Goal: Information Seeking & Learning: Compare options

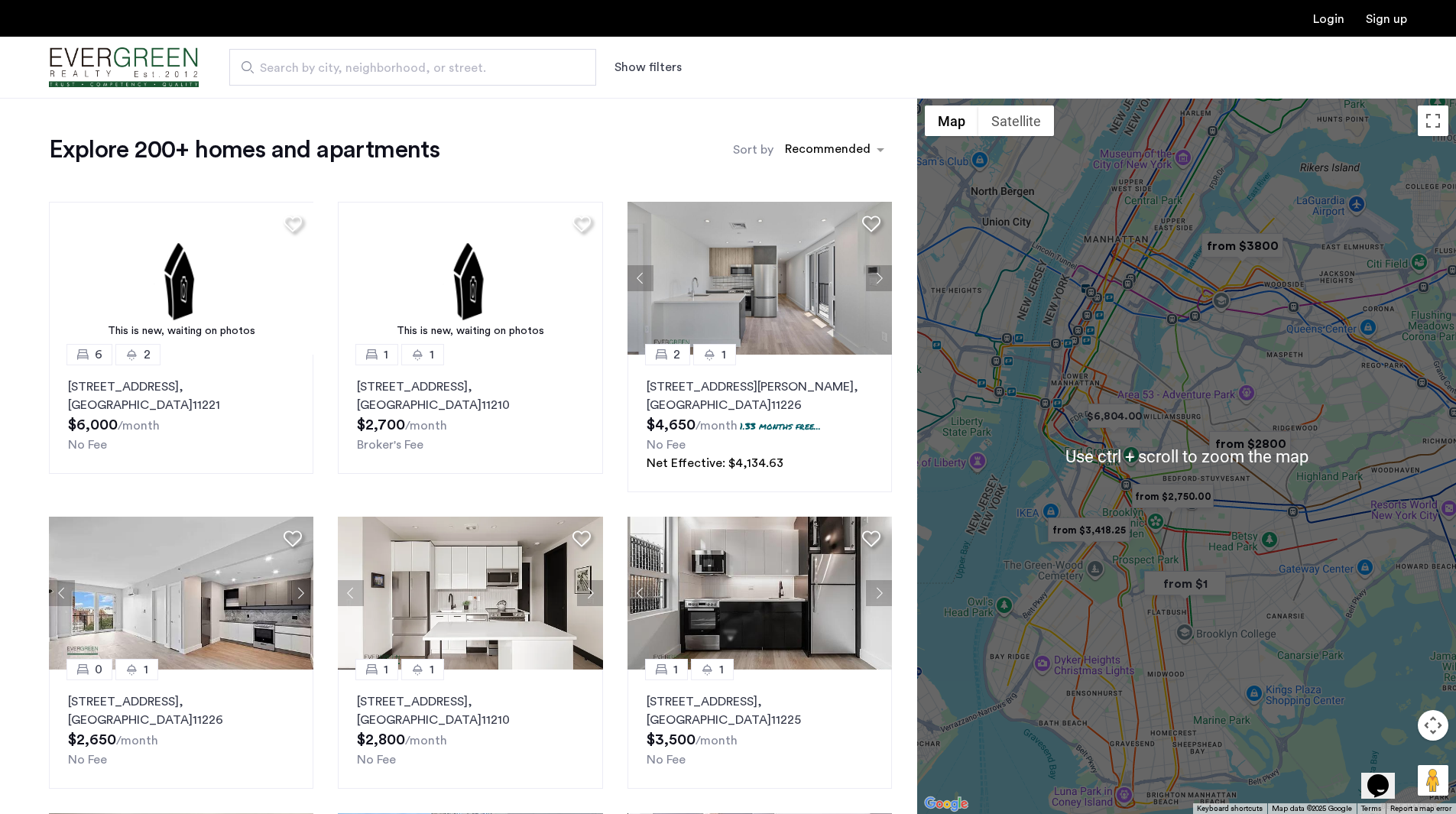
click at [1206, 407] on div at bounding box center [1186, 455] width 539 height 716
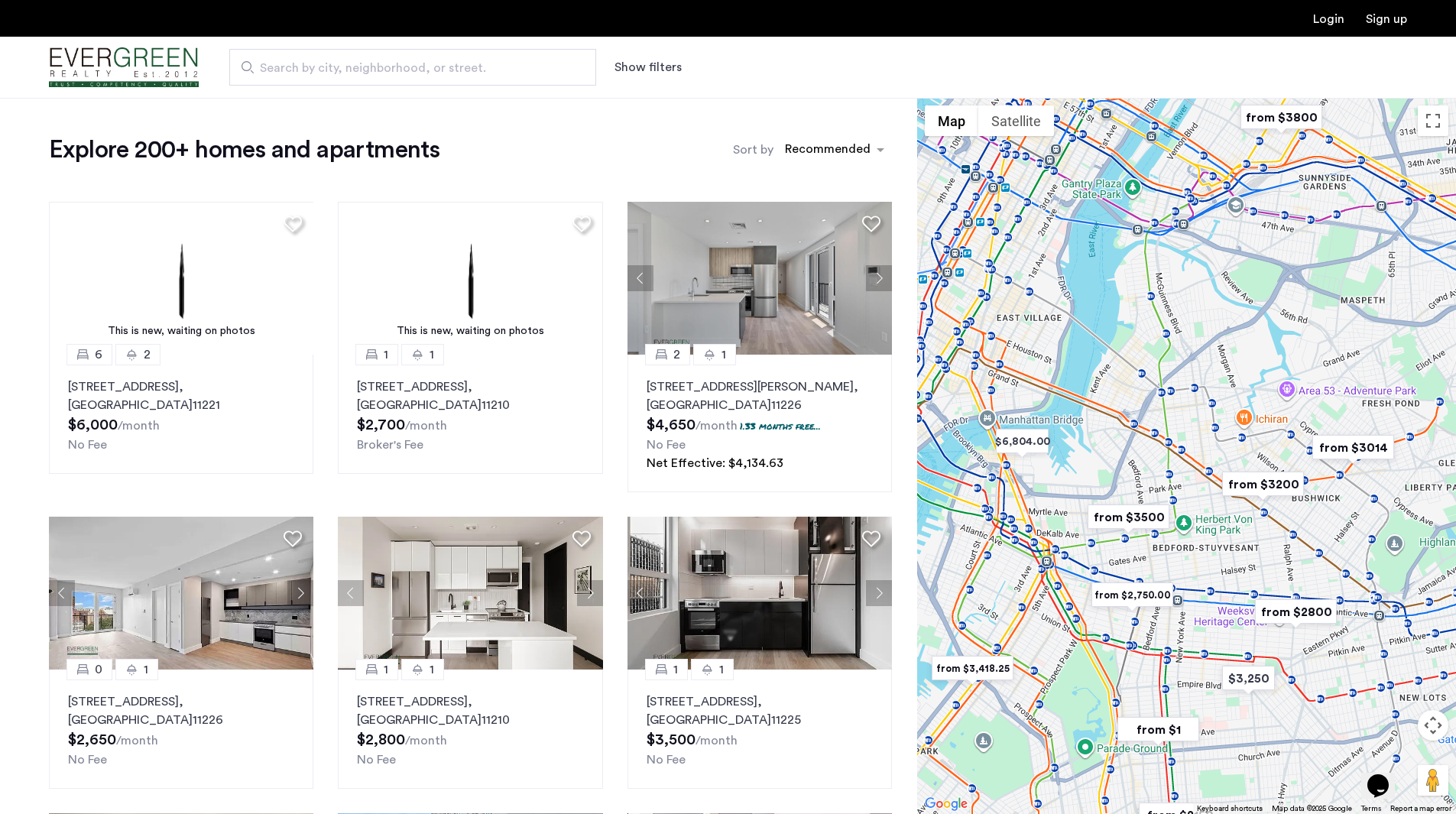
click at [1190, 421] on div at bounding box center [1186, 455] width 539 height 716
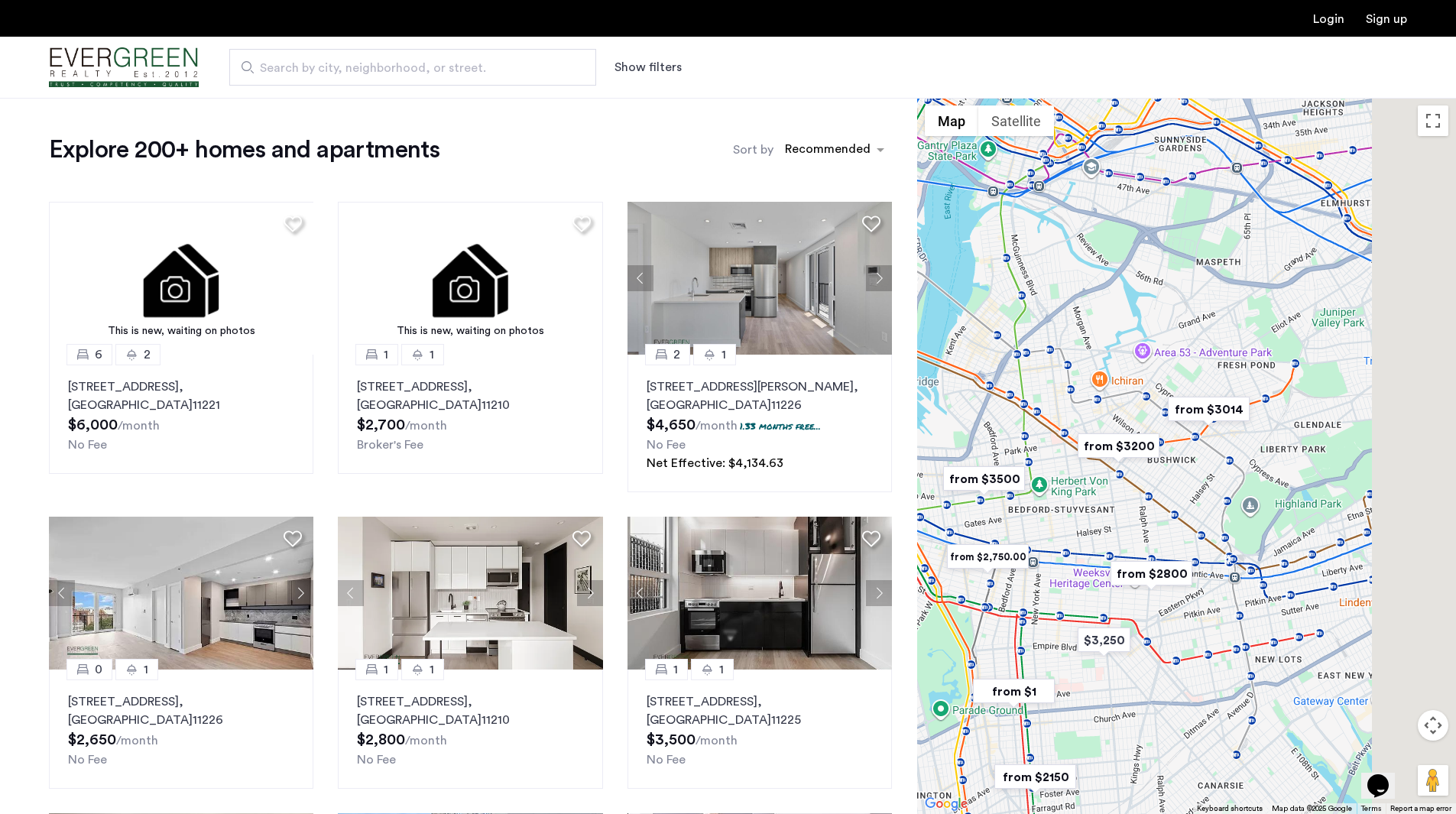
drag, startPoint x: 1231, startPoint y: 380, endPoint x: 941, endPoint y: 316, distance: 297.0
click at [941, 316] on div at bounding box center [1186, 455] width 539 height 716
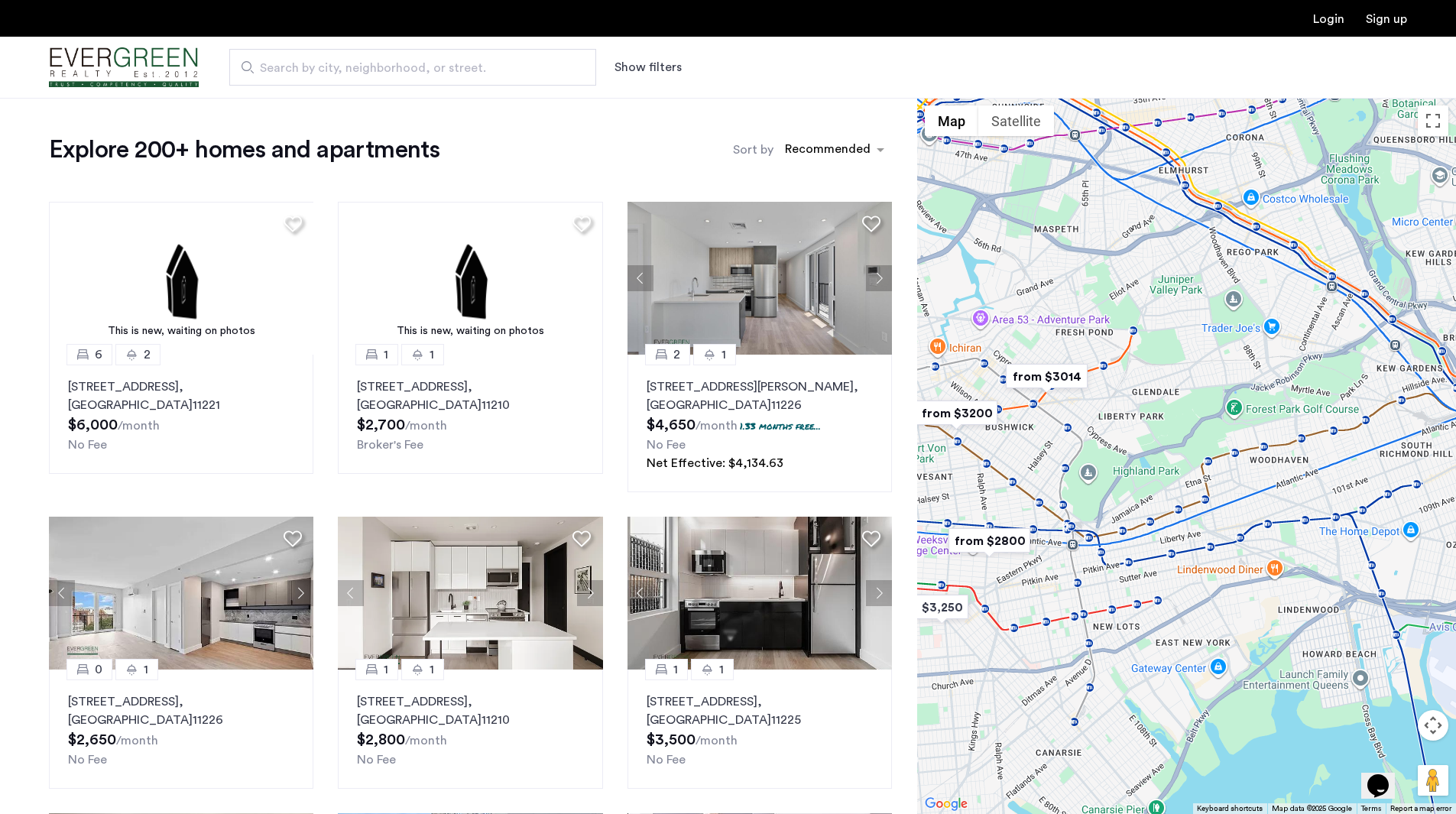
click at [1101, 423] on div at bounding box center [1186, 455] width 539 height 716
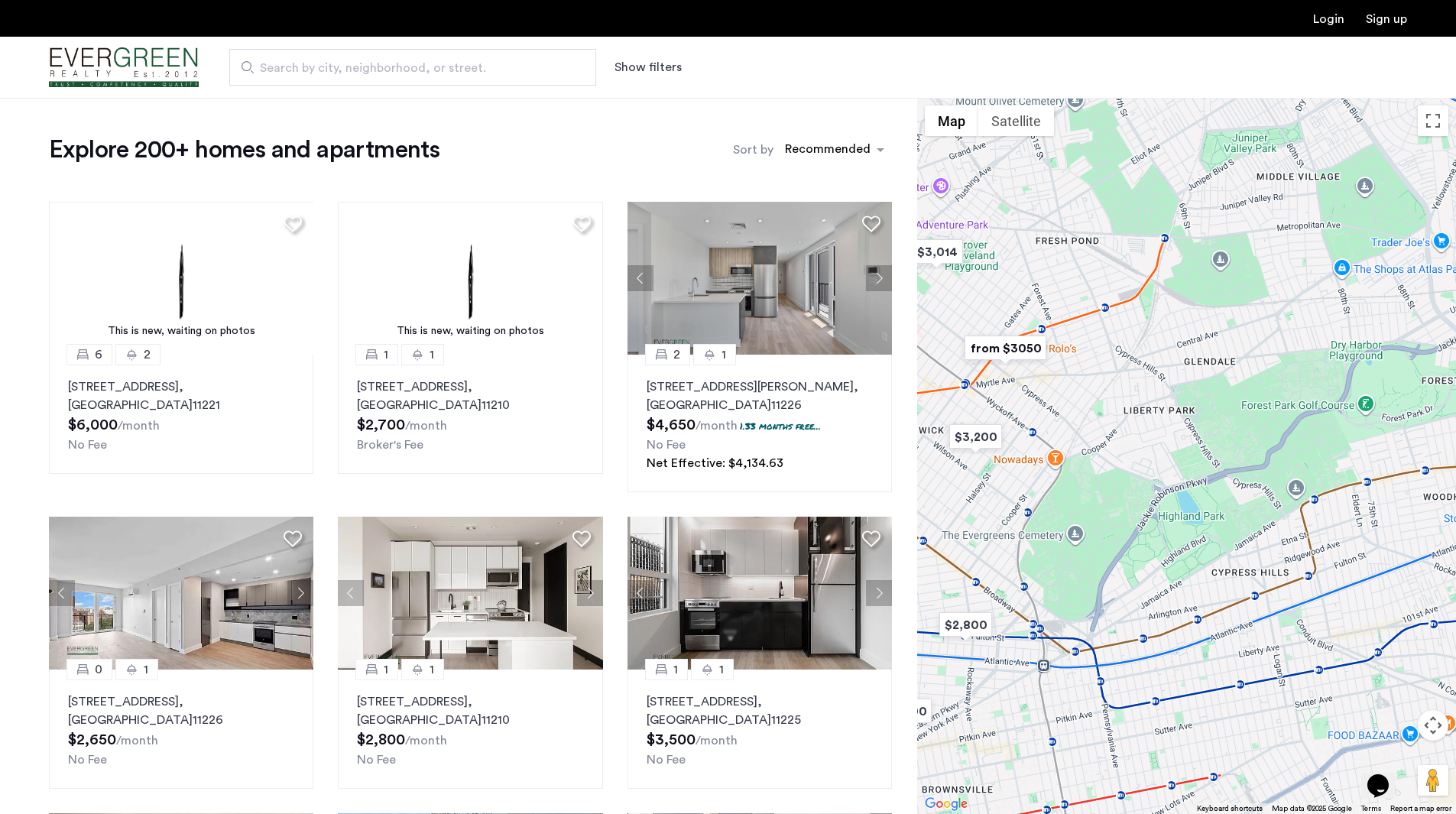
click at [1017, 409] on div at bounding box center [1186, 455] width 539 height 716
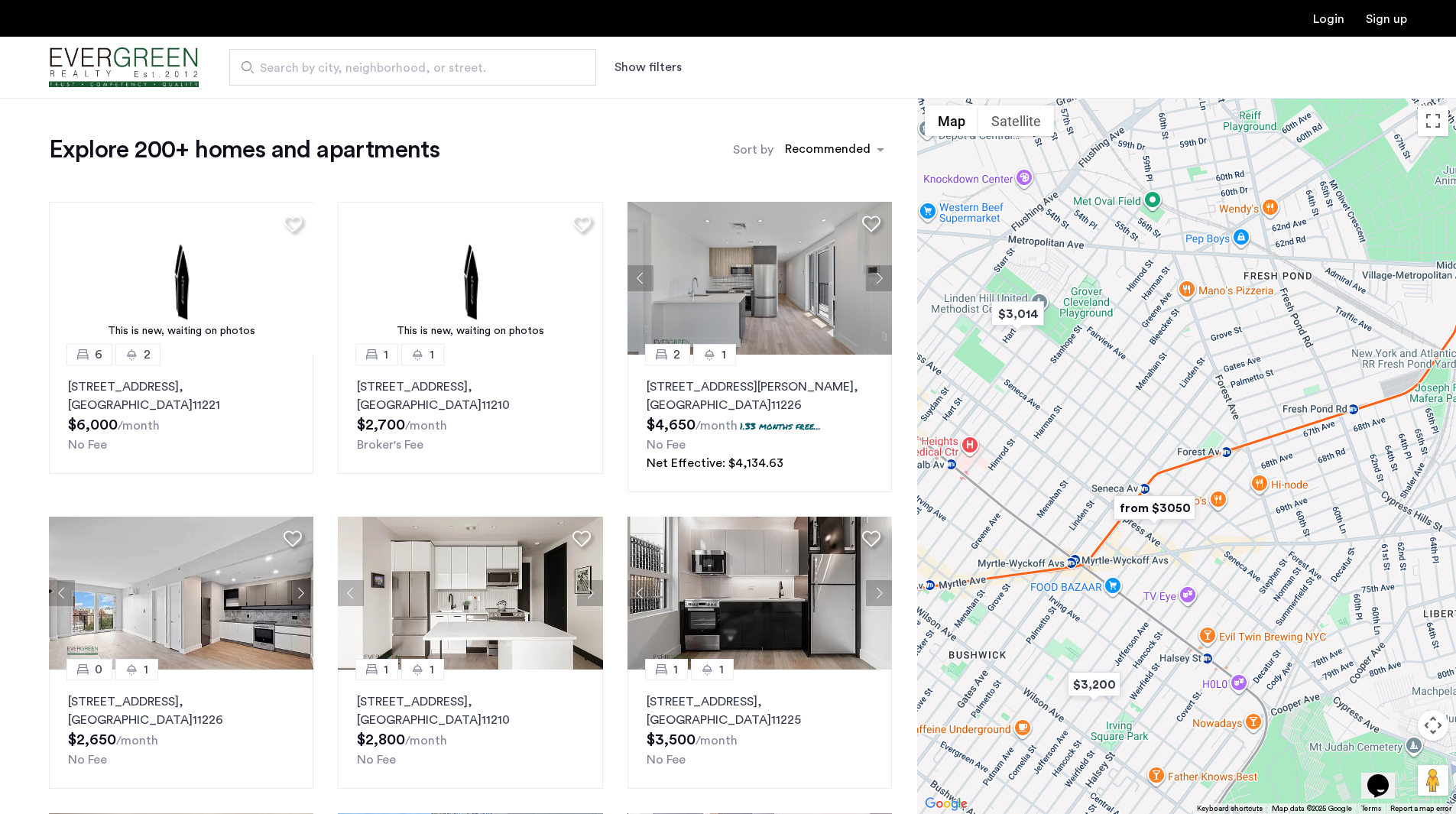
drag, startPoint x: 1011, startPoint y: 370, endPoint x: 1172, endPoint y: 573, distance: 259.1
click at [1172, 573] on div at bounding box center [1186, 455] width 539 height 716
click at [1177, 547] on div at bounding box center [1186, 455] width 539 height 716
click at [1176, 547] on div at bounding box center [1186, 455] width 539 height 716
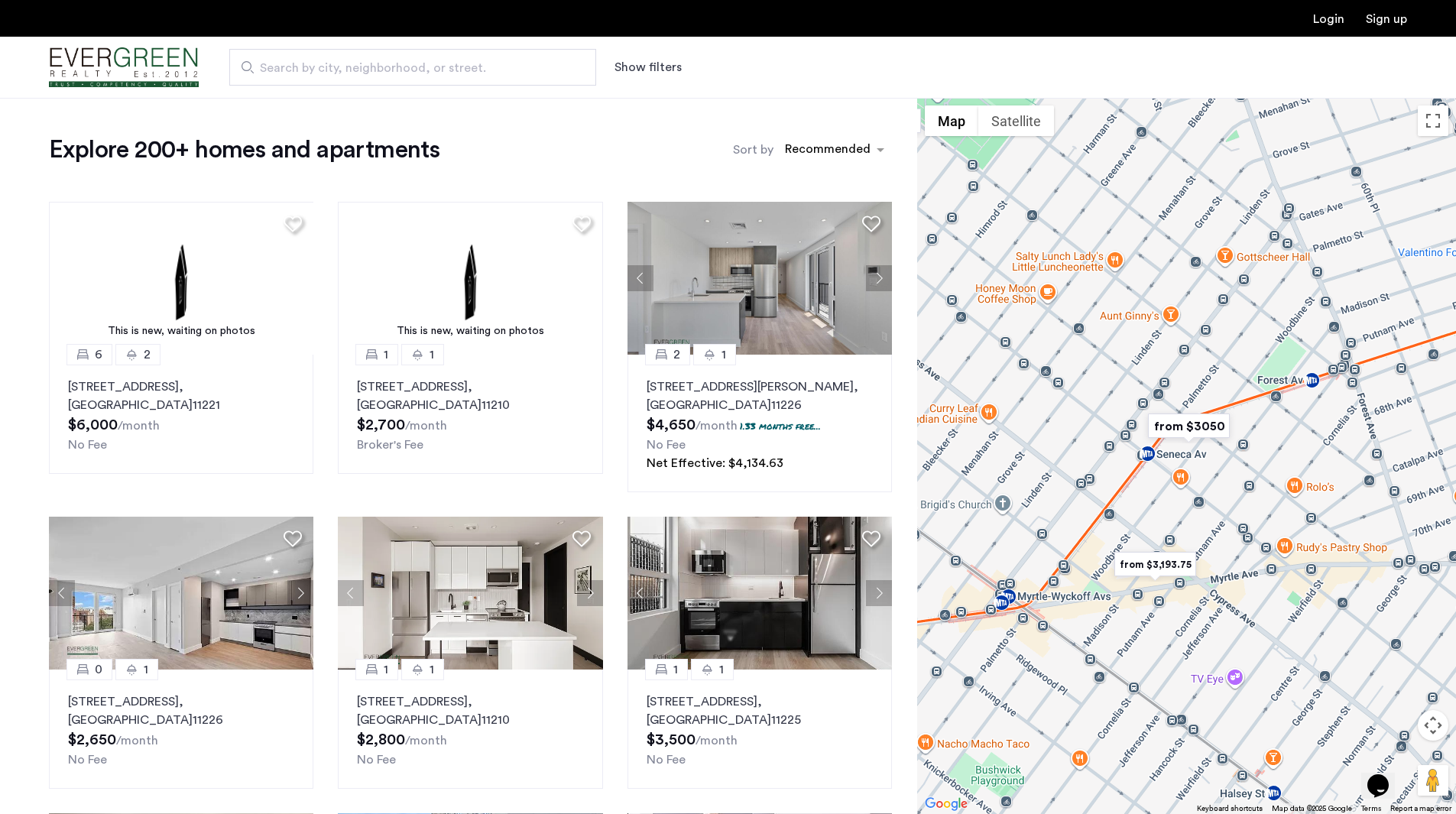
drag, startPoint x: 1109, startPoint y: 495, endPoint x: 1145, endPoint y: 517, distance: 42.2
click at [1145, 517] on div at bounding box center [1186, 455] width 539 height 716
click at [1190, 430] on img "from $3050" at bounding box center [1188, 426] width 94 height 35
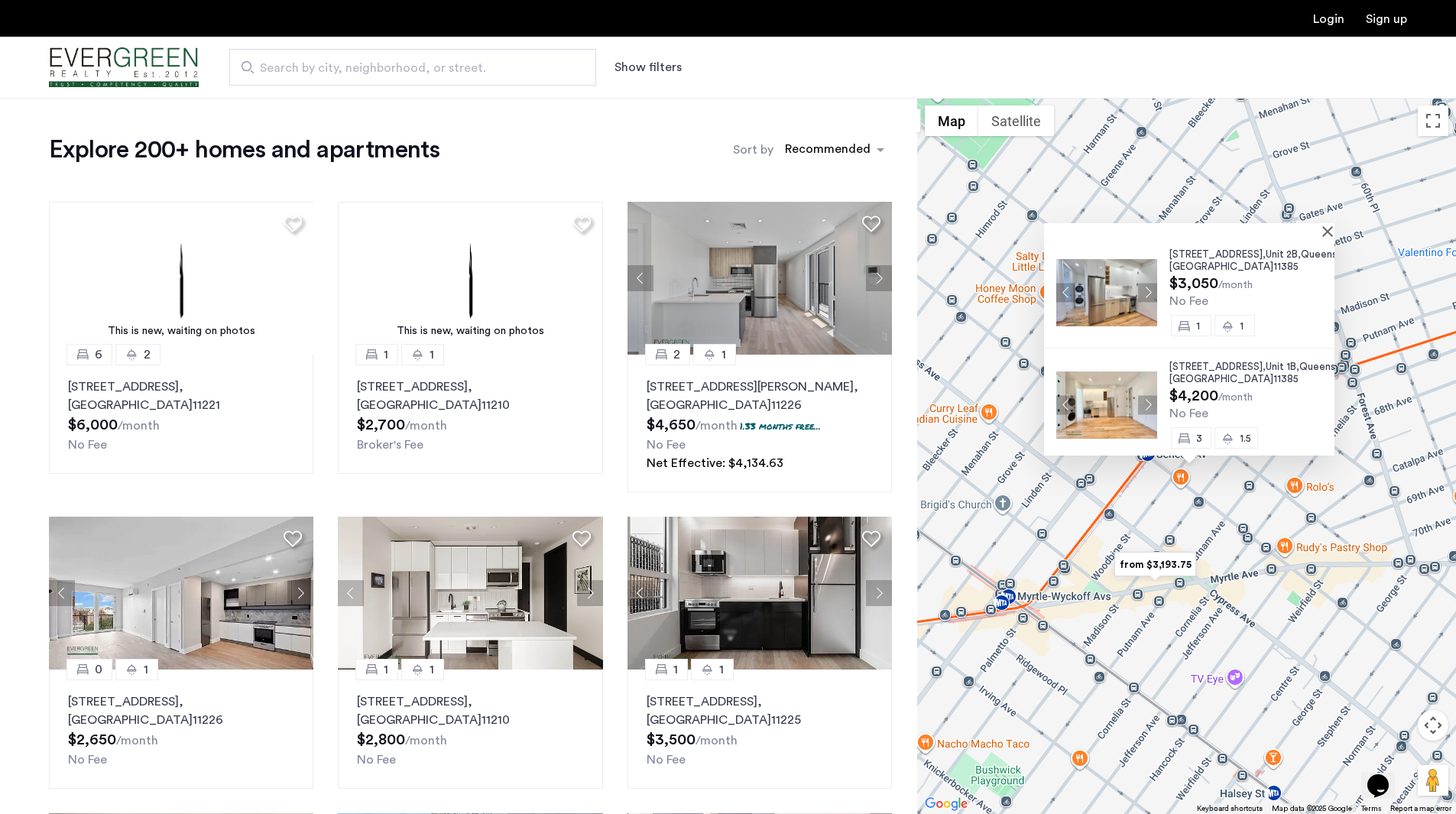
click at [1099, 506] on div "[STREET_ADDRESS] $3,050 /month No Fee 1 1 [STREET_ADDRESS] $4,200 /month No Fee…" at bounding box center [1186, 455] width 539 height 716
click at [1333, 229] on button "Close" at bounding box center [1330, 230] width 11 height 11
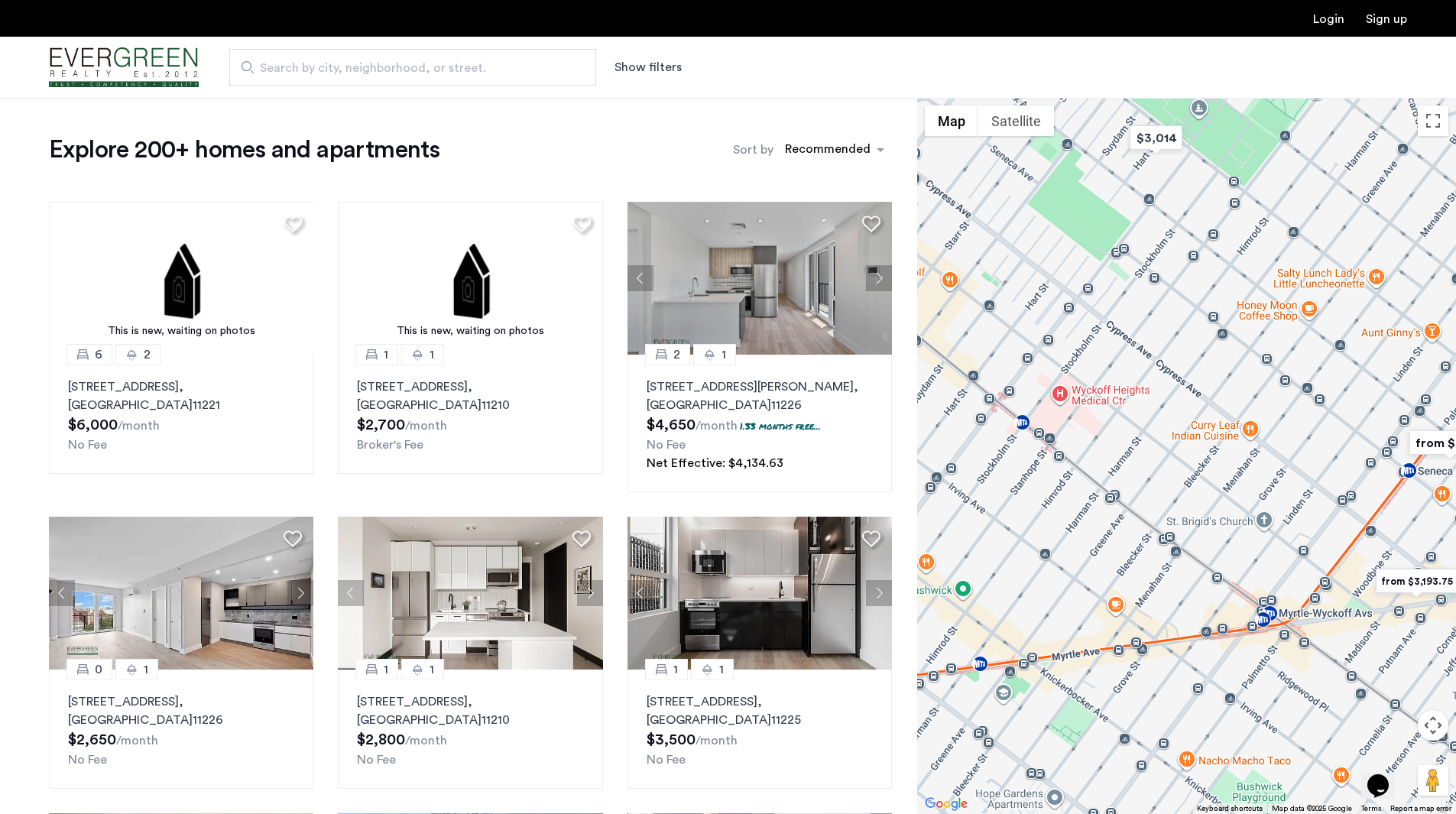
drag, startPoint x: 1024, startPoint y: 539, endPoint x: 1282, endPoint y: 552, distance: 258.3
click at [1290, 554] on div at bounding box center [1186, 455] width 539 height 716
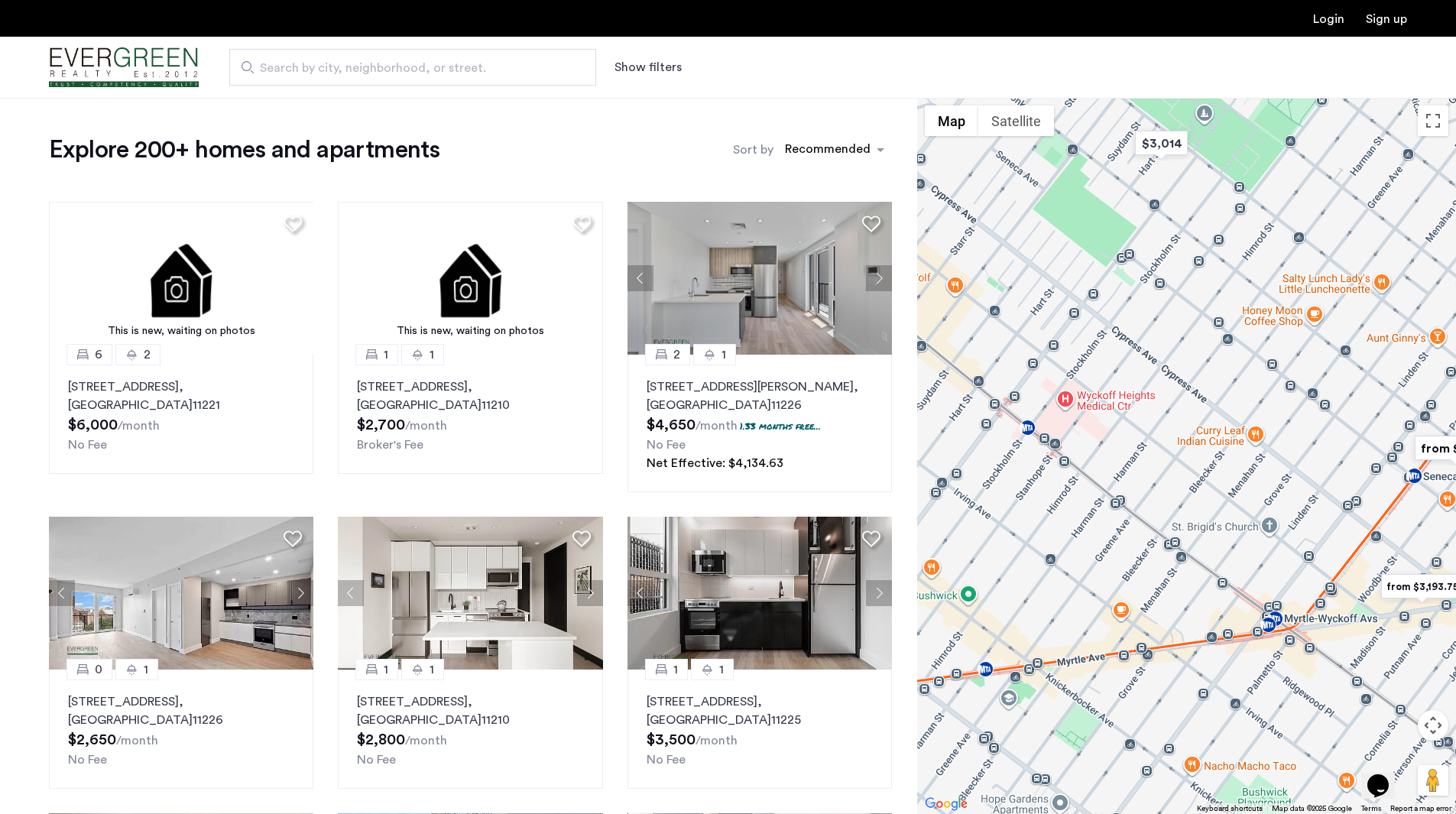
click at [1201, 498] on div at bounding box center [1186, 455] width 539 height 716
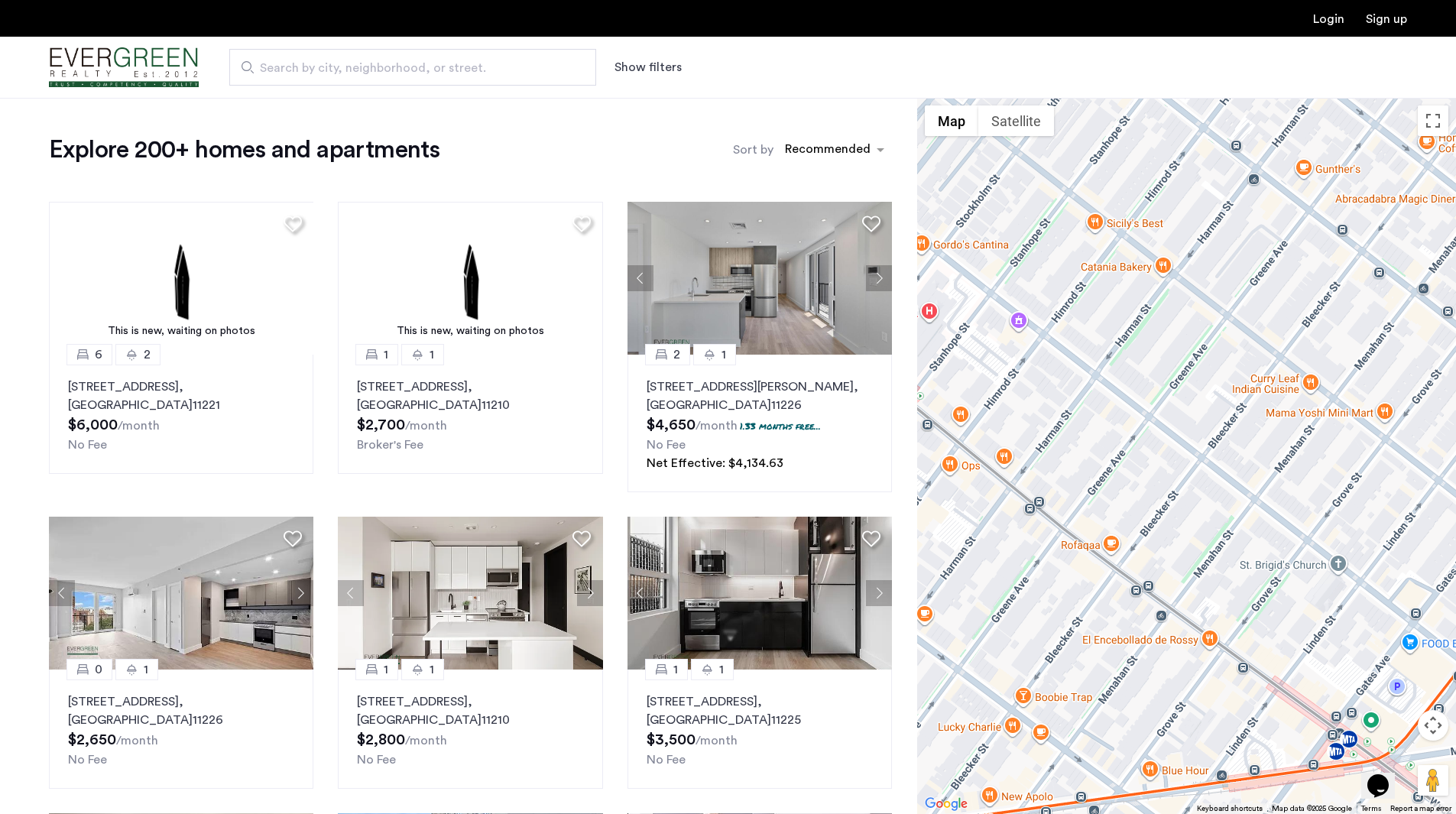
click at [347, 81] on input "Search by city, neighborhood, or street." at bounding box center [412, 67] width 366 height 36
click at [664, 62] on button "Show filters" at bounding box center [648, 67] width 67 height 18
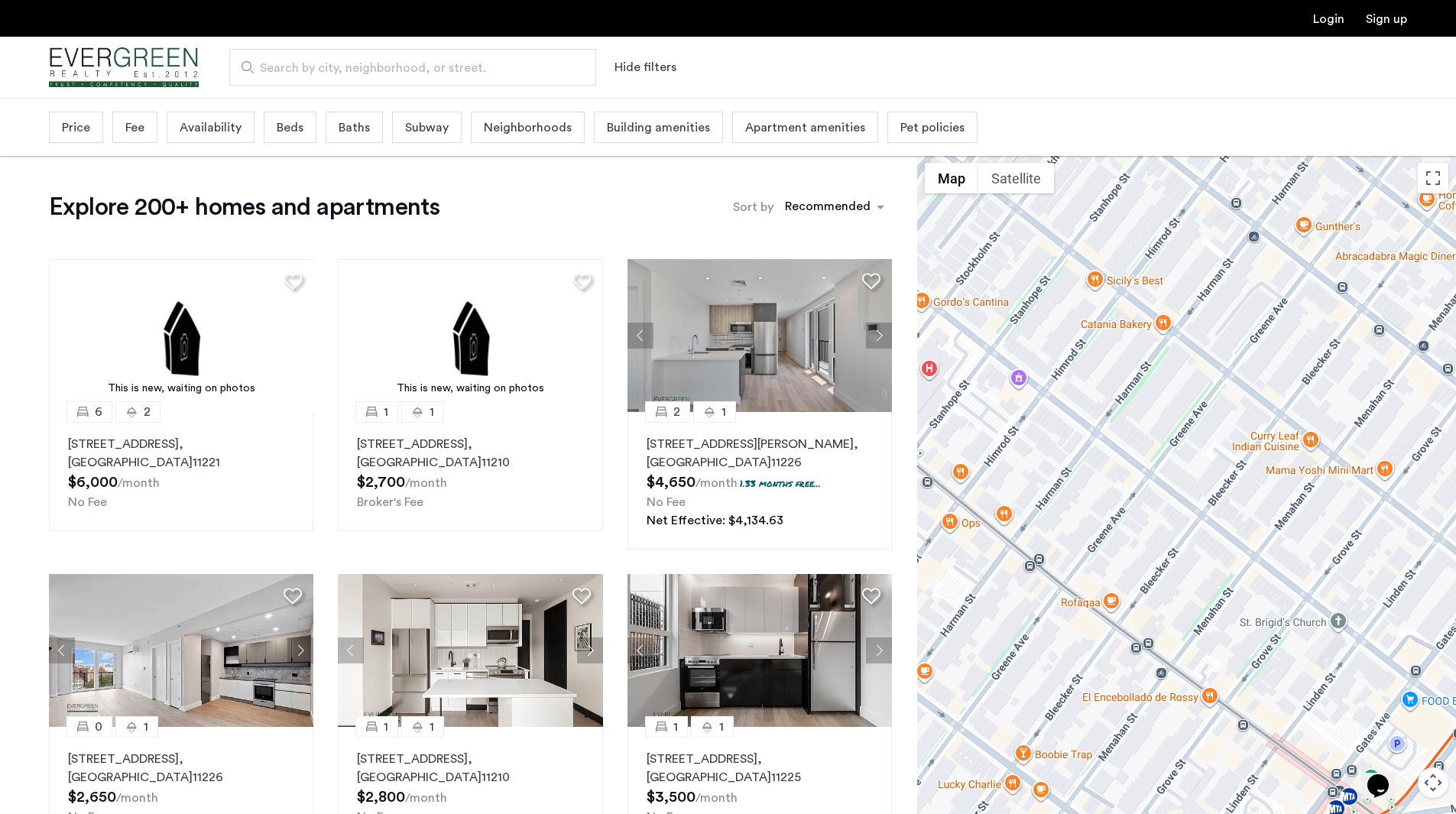
click at [88, 126] on span "Price" at bounding box center [76, 127] width 28 height 18
